Goal: Task Accomplishment & Management: Complete application form

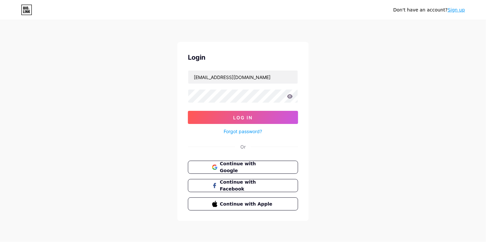
click at [215, 84] on div "[EMAIL_ADDRESS][DOMAIN_NAME]" at bounding box center [243, 77] width 110 height 14
click at [224, 79] on input "[EMAIL_ADDRESS][DOMAIN_NAME]" at bounding box center [243, 76] width 110 height 13
type input "[EMAIL_ADDRESS][DOMAIN_NAME]"
click at [188, 111] on button "Log In" at bounding box center [243, 117] width 110 height 13
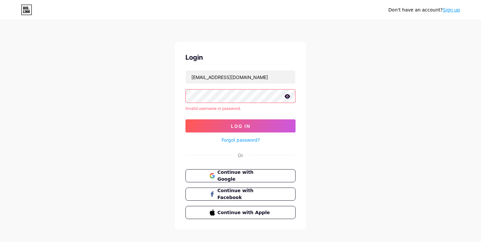
click at [288, 96] on div at bounding box center [241, 96] width 110 height 14
click at [288, 96] on icon at bounding box center [288, 96] width 6 height 4
click at [288, 96] on icon at bounding box center [288, 96] width 6 height 5
click at [29, 7] on icon at bounding box center [26, 10] width 11 height 10
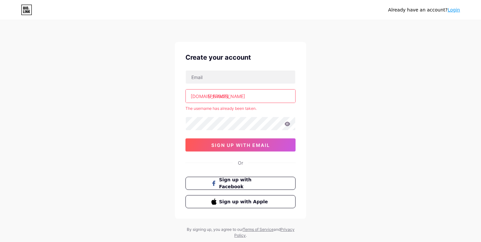
click at [263, 99] on input "matyas" at bounding box center [241, 96] width 110 height 13
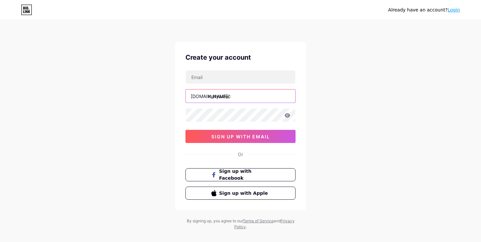
type input "matyasrec"
